Goal: Go to known website: Access a specific website the user already knows

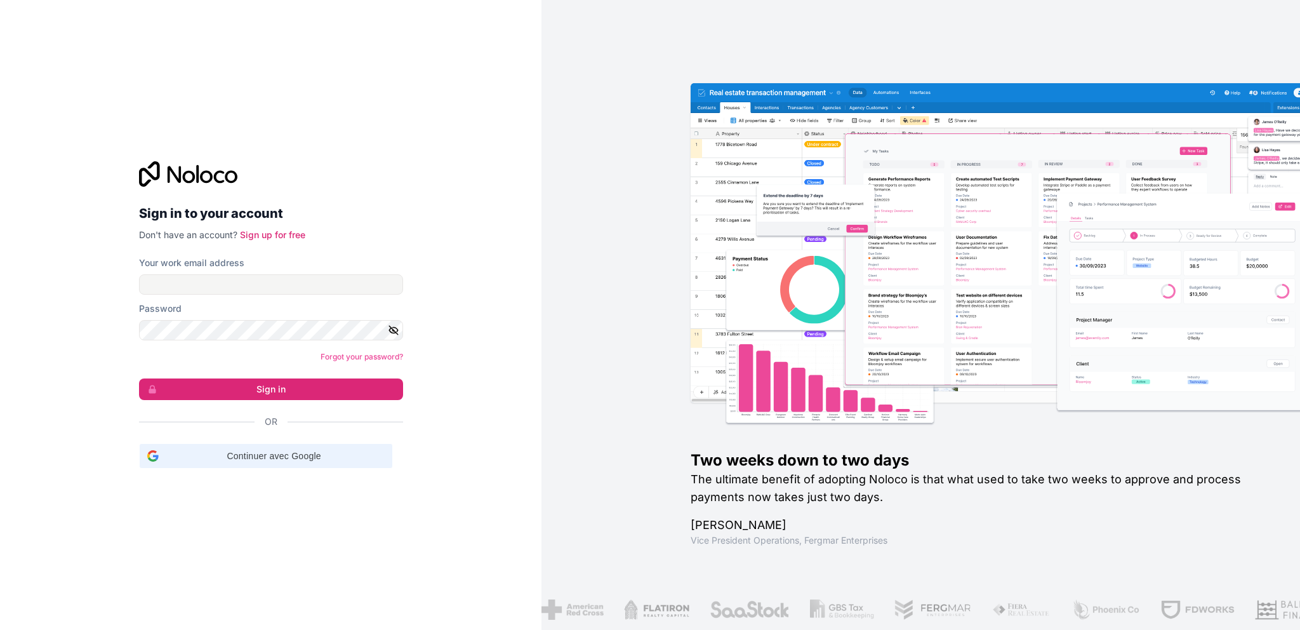
click at [285, 450] on span "Continuer avec Google" at bounding box center [274, 455] width 221 height 13
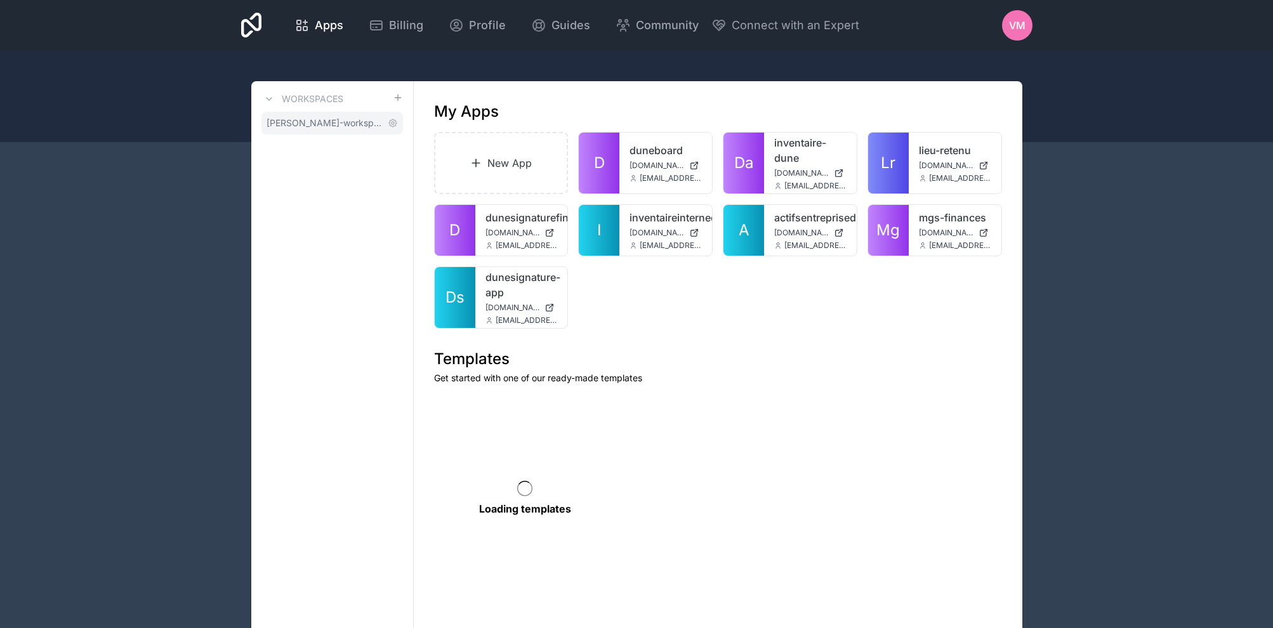
click at [338, 127] on span "[PERSON_NAME]-workspace" at bounding box center [325, 123] width 116 height 13
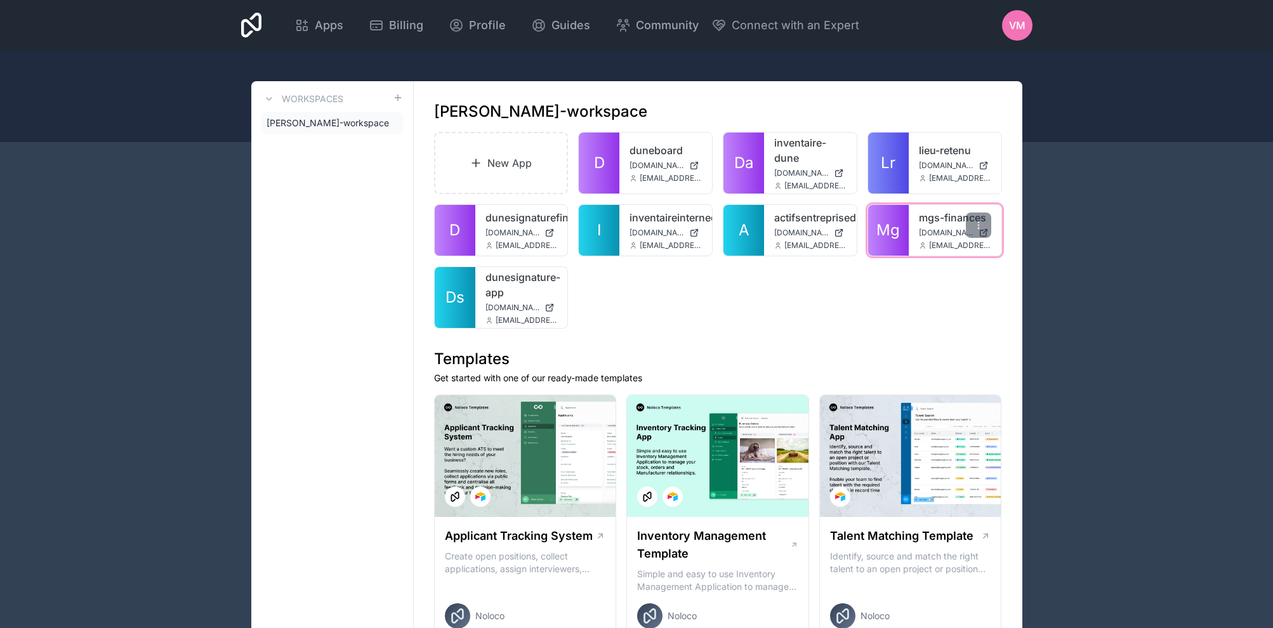
click at [932, 230] on span "[DOMAIN_NAME]" at bounding box center [946, 233] width 55 height 10
